Goal: Communication & Community: Answer question/provide support

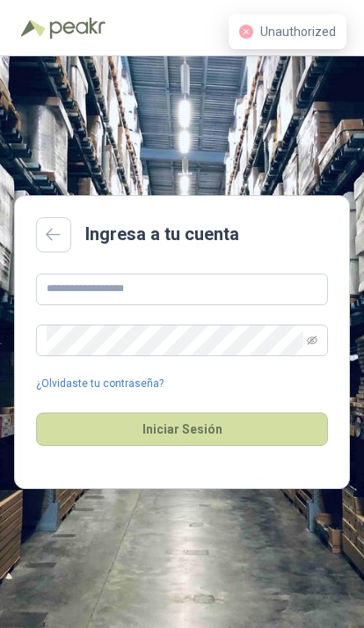
scroll to position [195, 0]
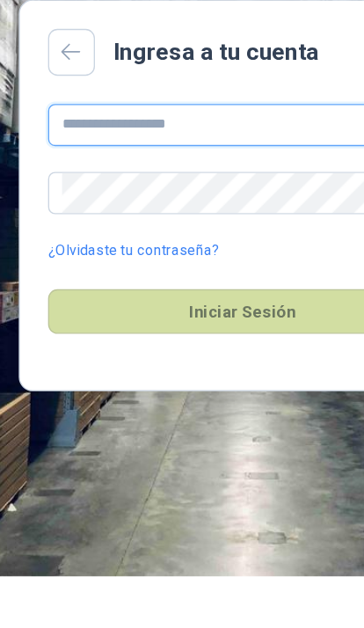
type input "**********"
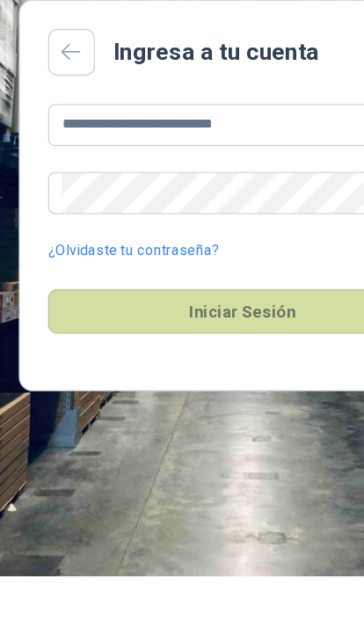
click at [182, 412] on button "Iniciar Sesión" at bounding box center [182, 428] width 292 height 33
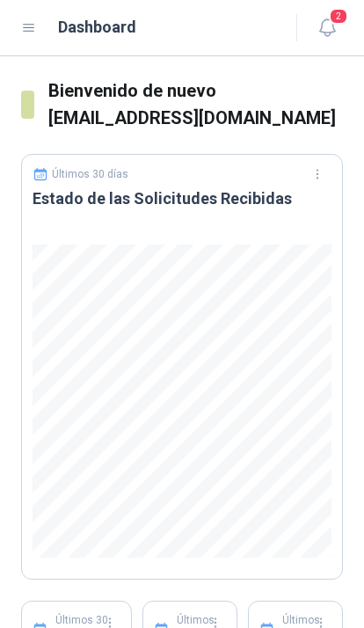
click at [322, 30] on icon "button" at bounding box center [326, 27] width 15 height 17
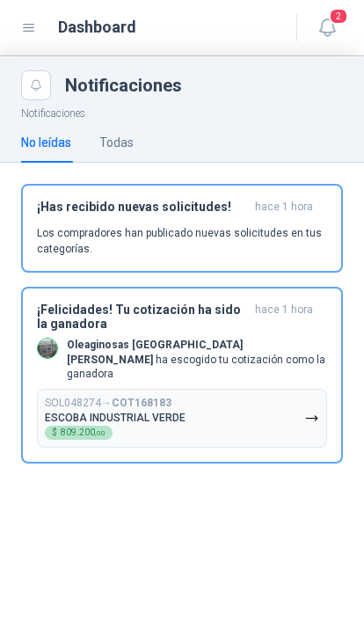
click at [286, 389] on button "SOL048274 → COT168183 ESCOBA INDUSTRIAL VERDE $ 809.200 ,00" at bounding box center [182, 418] width 290 height 59
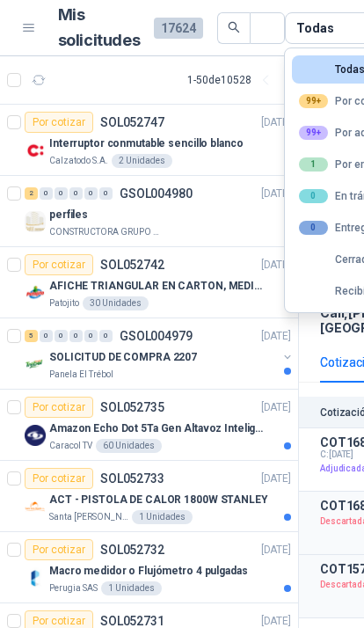
click at [360, 164] on div "1 Por enviar" at bounding box center [341, 164] width 85 height 14
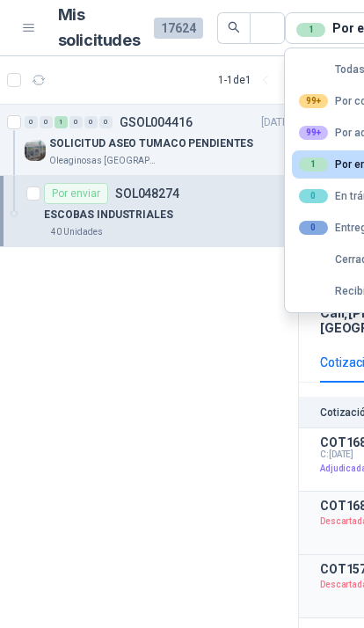
click at [212, 420] on div "0 0 1 0 0 0 GSOL004416 [DATE] SOLICITUD ASEO TUMACO PENDIENTES Oleaginosas San …" at bounding box center [149, 369] width 299 height 529
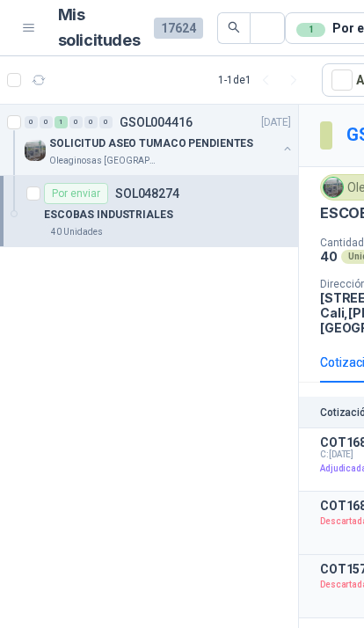
click at [87, 200] on div "Por enviar" at bounding box center [76, 193] width 64 height 21
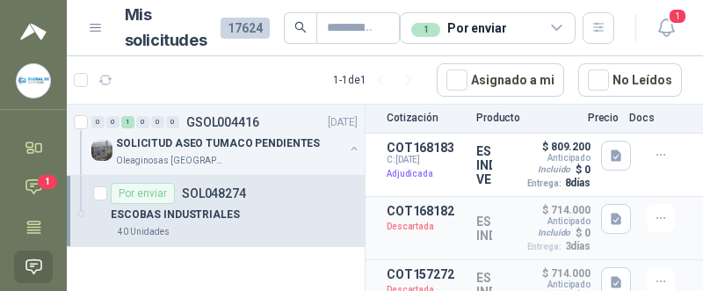
scroll to position [294, 0]
click at [363, 170] on button "button" at bounding box center [661, 156] width 28 height 28
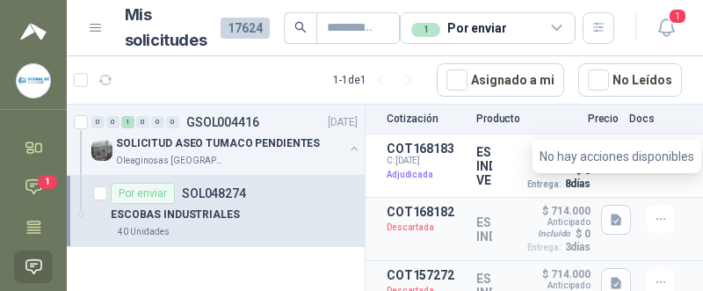
click at [363, 164] on icon "button" at bounding box center [616, 156] width 15 height 15
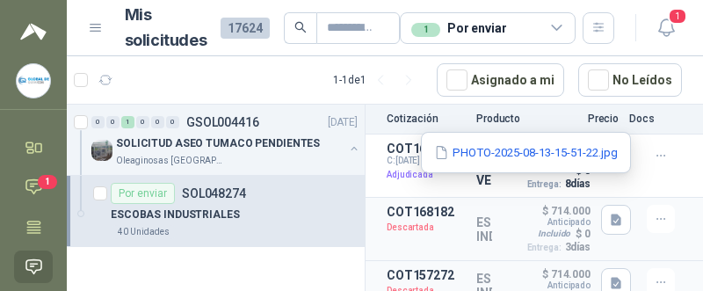
click at [363, 161] on button "PHOTO-2025-08-13-15-51-22.jpg" at bounding box center [526, 152] width 187 height 18
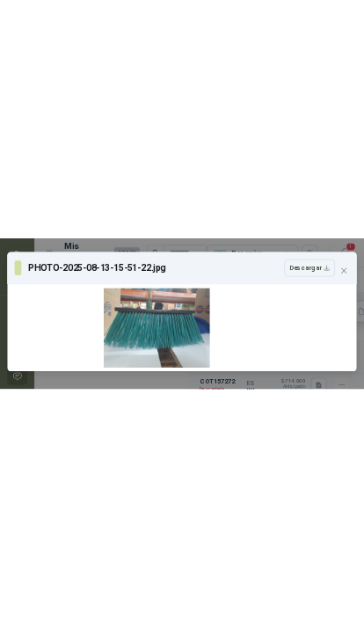
scroll to position [0, 0]
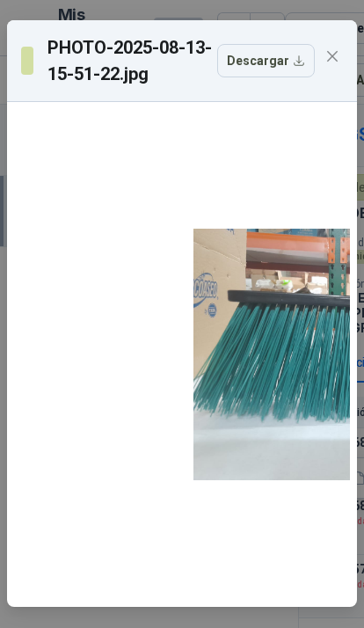
click at [346, 49] on span "Close" at bounding box center [332, 56] width 28 height 14
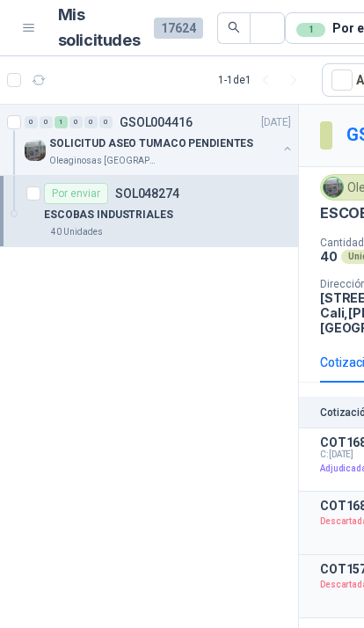
click at [282, 142] on button "button" at bounding box center [287, 149] width 14 height 14
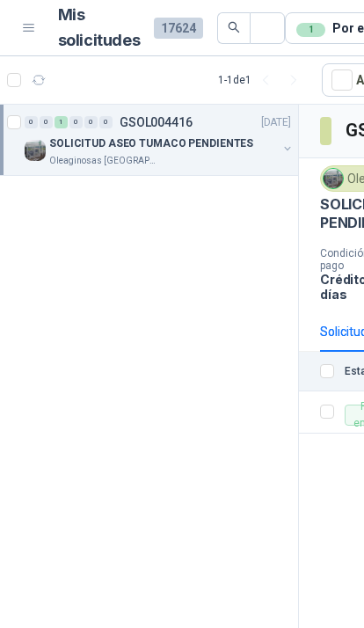
click at [39, 20] on div "Mis solicitudes 17624 1 Por enviar" at bounding box center [260, 28] width 478 height 51
click at [36, 23] on icon at bounding box center [29, 28] width 16 height 16
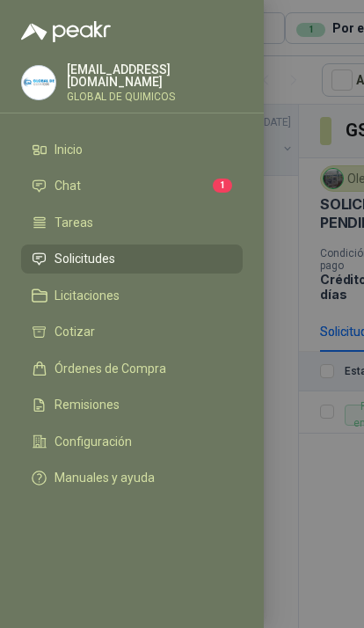
click at [187, 178] on li "Chat 1" at bounding box center [132, 186] width 200 height 16
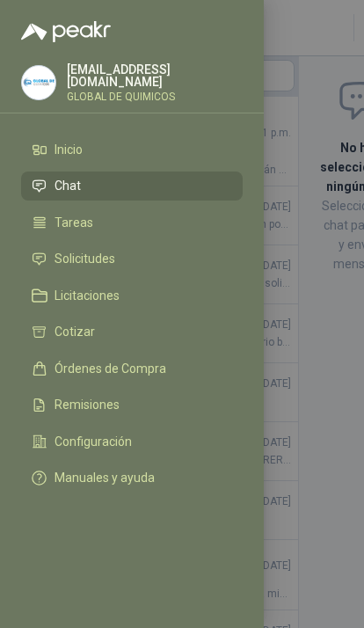
click at [322, 308] on div at bounding box center [182, 314] width 364 height 628
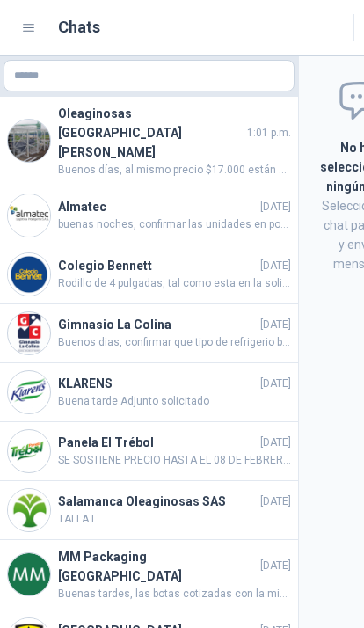
click at [262, 162] on span "Buenos días, al mismo precio $17.000 están para entrega inmediata la cantidad s…" at bounding box center [174, 170] width 233 height 17
